Goal: Task Accomplishment & Management: Complete application form

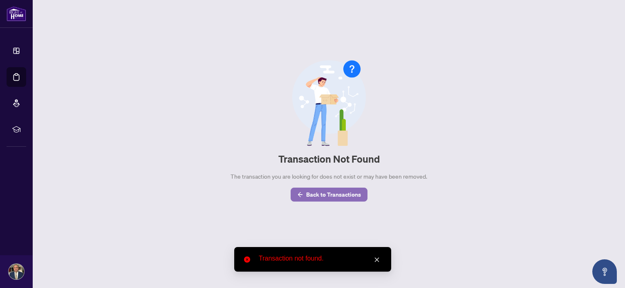
click at [329, 195] on span "Back to Transactions" at bounding box center [333, 194] width 55 height 13
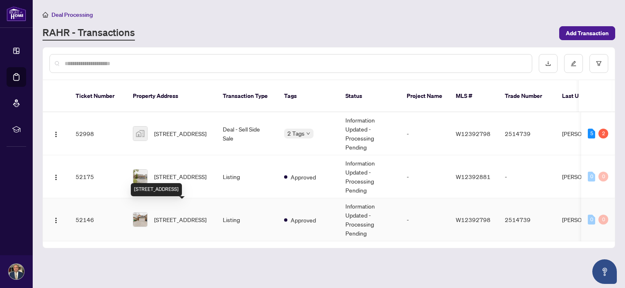
click at [195, 215] on span "[STREET_ADDRESS]" at bounding box center [180, 219] width 52 height 9
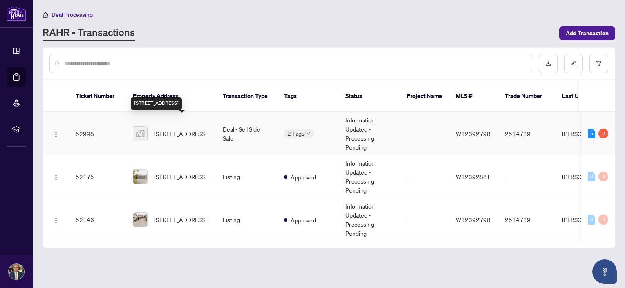
click at [199, 129] on span "[STREET_ADDRESS]" at bounding box center [180, 133] width 52 height 9
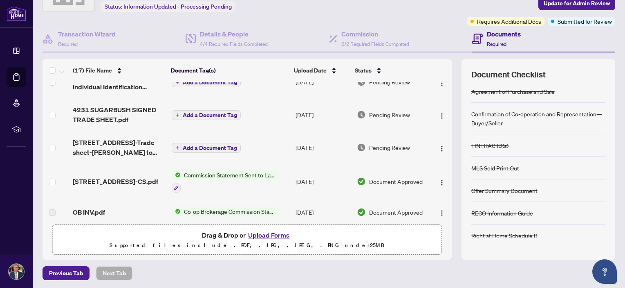
scroll to position [55, 0]
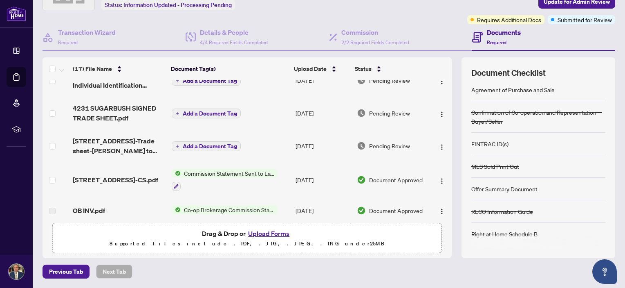
click at [260, 232] on button "Upload Forms" at bounding box center [269, 233] width 46 height 11
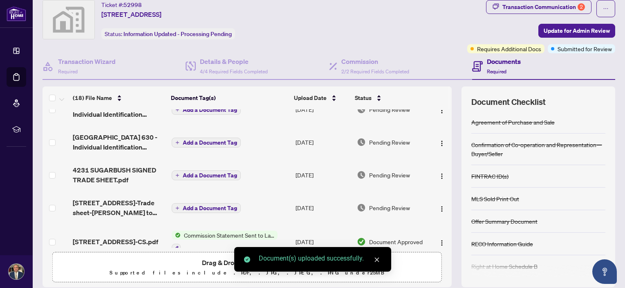
scroll to position [0, 0]
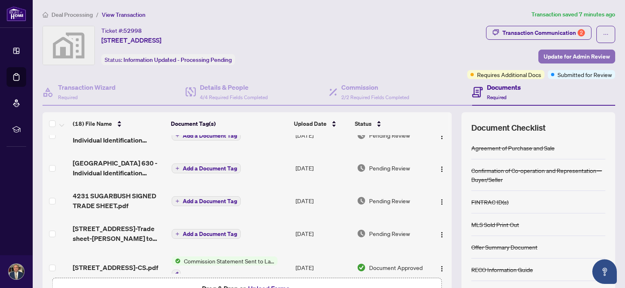
click at [568, 56] on span "Update for Admin Review" at bounding box center [577, 56] width 66 height 13
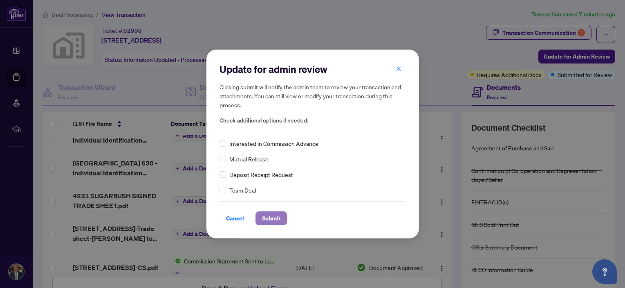
click at [267, 218] on span "Submit" at bounding box center [271, 217] width 18 height 13
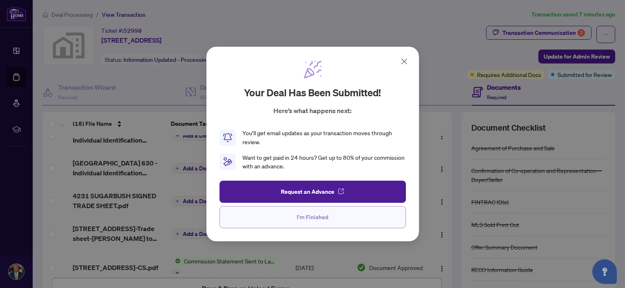
click at [316, 217] on span "I'm Finished" at bounding box center [312, 216] width 31 height 13
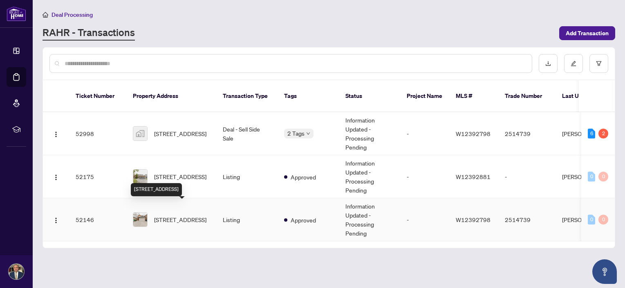
click at [179, 215] on span "[STREET_ADDRESS]" at bounding box center [180, 219] width 52 height 9
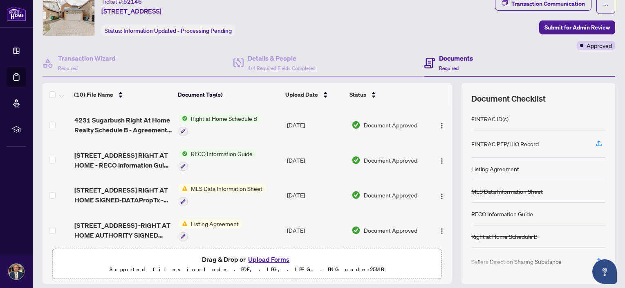
scroll to position [55, 0]
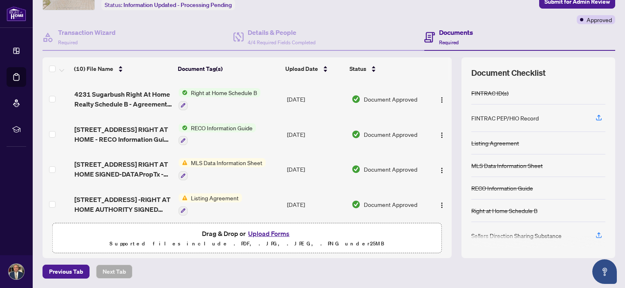
click at [273, 231] on button "Upload Forms" at bounding box center [269, 233] width 46 height 11
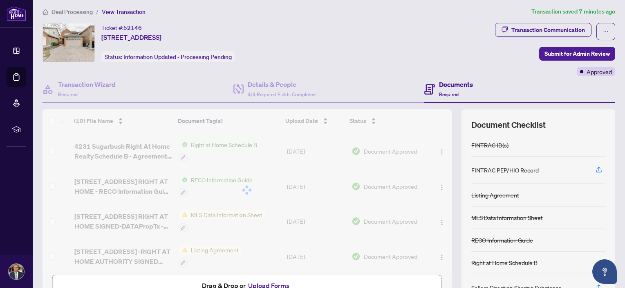
scroll to position [0, 0]
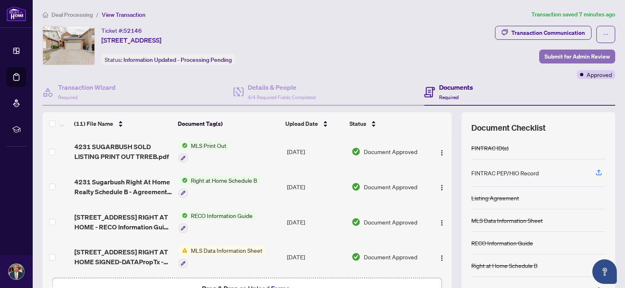
click at [577, 54] on span "Submit for Admin Review" at bounding box center [577, 56] width 65 height 13
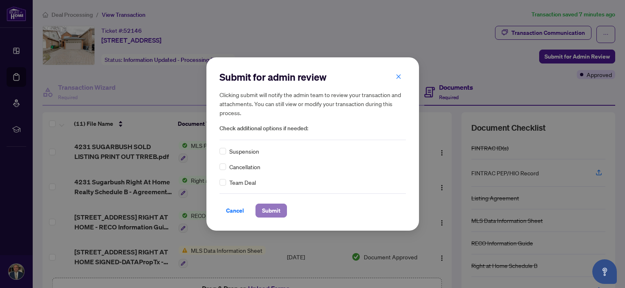
click at [264, 211] on span "Submit" at bounding box center [271, 210] width 18 height 13
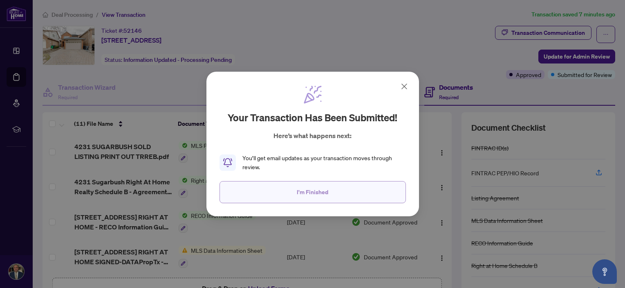
click at [315, 188] on span "I'm Finished" at bounding box center [312, 191] width 31 height 13
